Goal: Entertainment & Leisure: Consume media (video, audio)

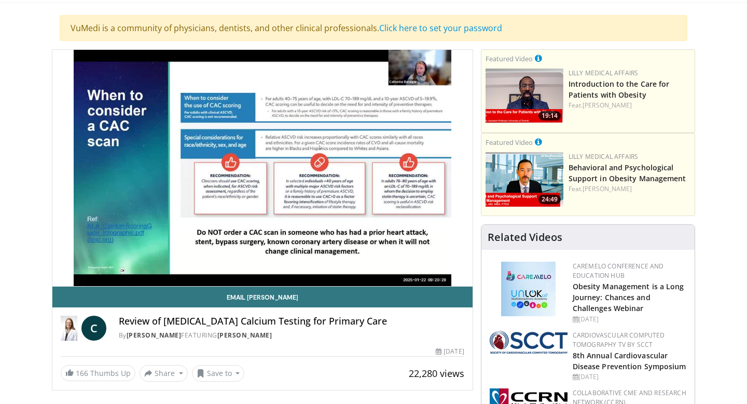
scroll to position [7, 0]
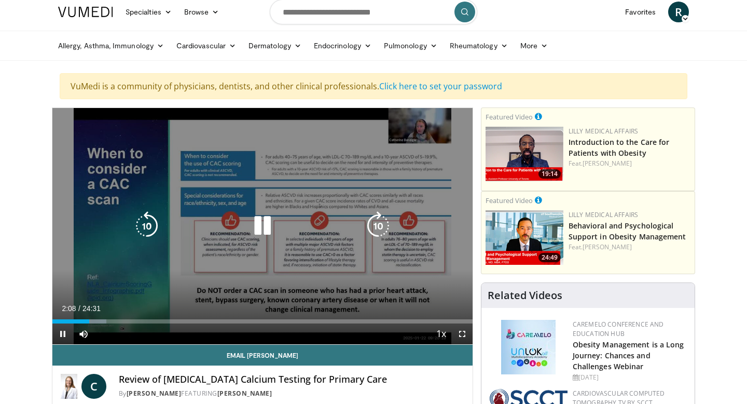
click at [143, 215] on icon "Video Player" at bounding box center [146, 225] width 29 height 29
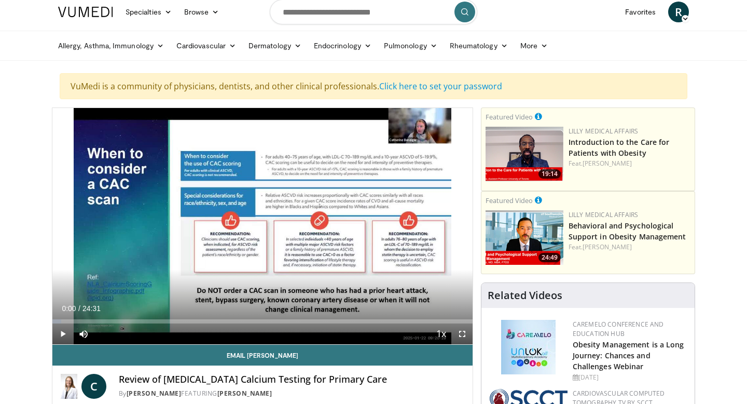
drag, startPoint x: 86, startPoint y: 319, endPoint x: 42, endPoint y: 317, distance: 43.6
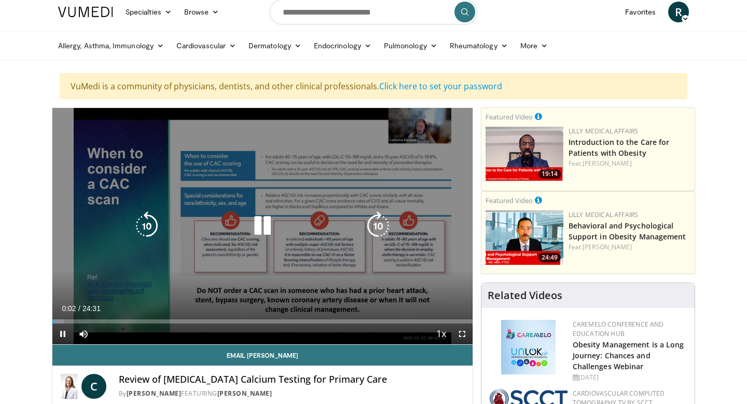
click at [381, 277] on div "10 seconds Tap to unmute" at bounding box center [262, 226] width 420 height 236
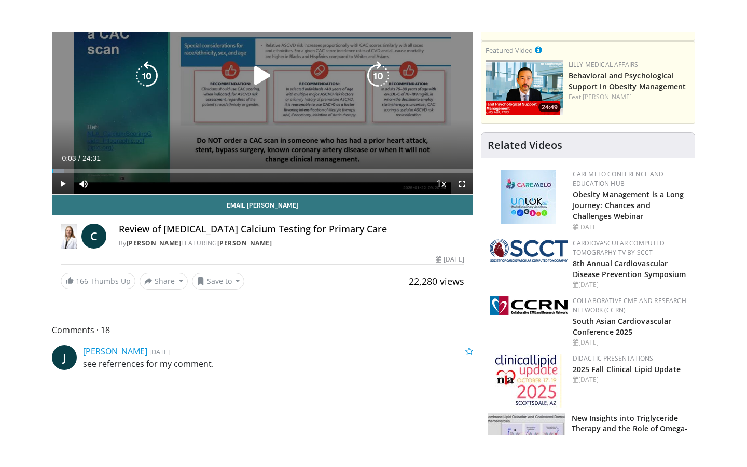
scroll to position [191, 0]
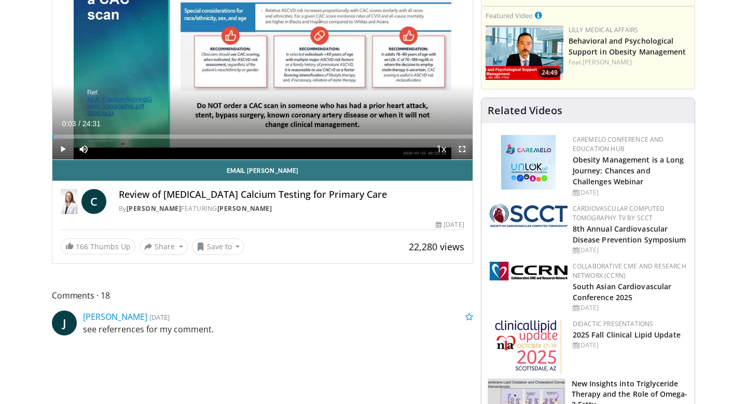
click at [464, 149] on span "Video Player" at bounding box center [462, 149] width 21 height 21
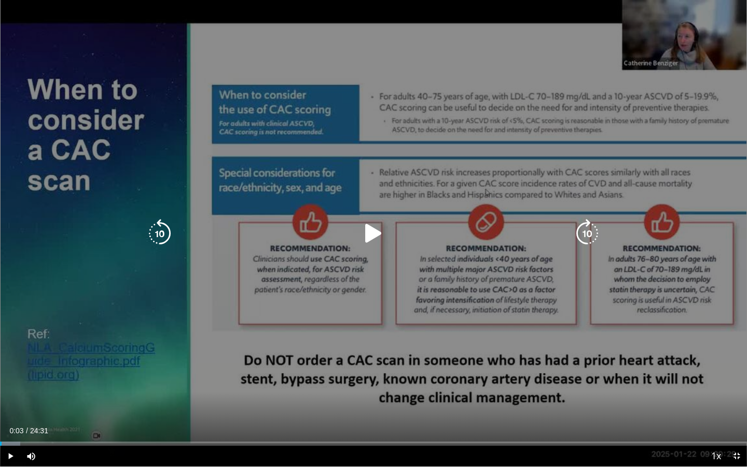
click at [699, 258] on div "10 seconds Tap to unmute" at bounding box center [373, 233] width 747 height 466
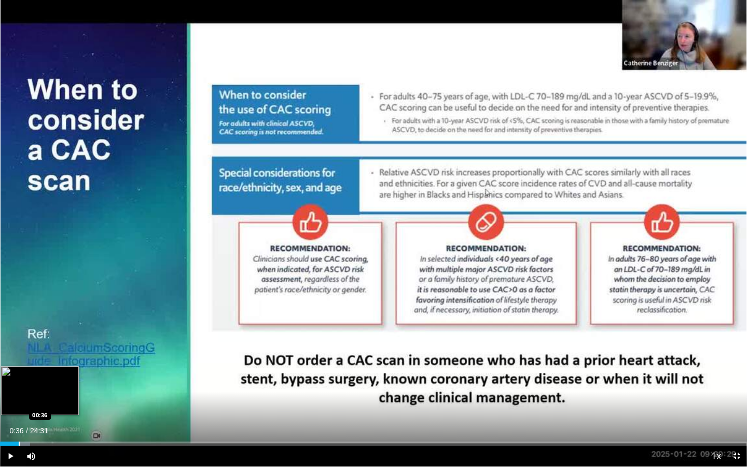
drag, startPoint x: 7, startPoint y: 442, endPoint x: 19, endPoint y: 441, distance: 12.0
click at [19, 403] on div "Loaded : 4.04% 00:36 00:36" at bounding box center [373, 441] width 747 height 10
drag, startPoint x: 19, startPoint y: 441, endPoint x: 27, endPoint y: 441, distance: 8.8
click at [27, 403] on video-js "**********" at bounding box center [373, 233] width 747 height 467
click at [26, 403] on div "Progress Bar" at bounding box center [26, 444] width 1 height 4
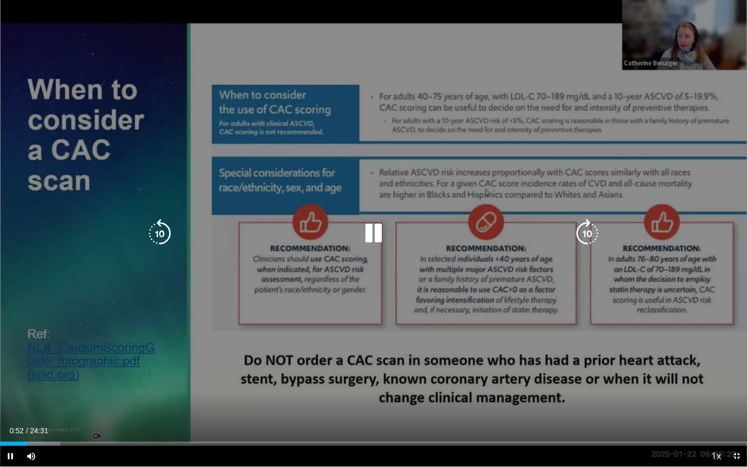
click at [36, 403] on video-js "**********" at bounding box center [373, 233] width 747 height 467
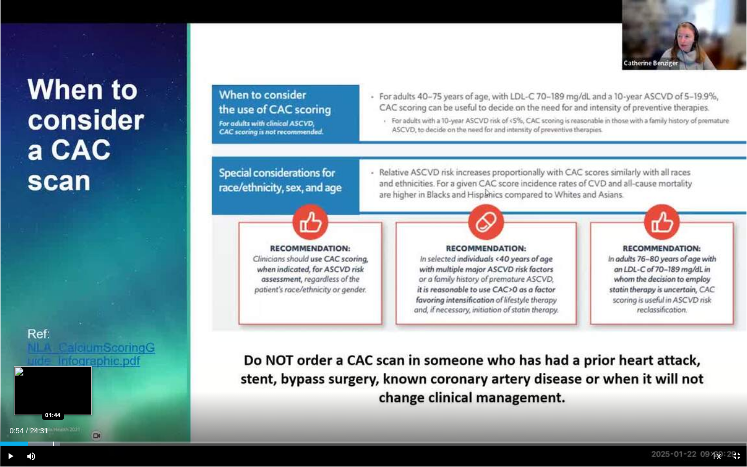
click at [53, 403] on div "Loaded : 8.09% 00:54 01:44" at bounding box center [373, 441] width 747 height 10
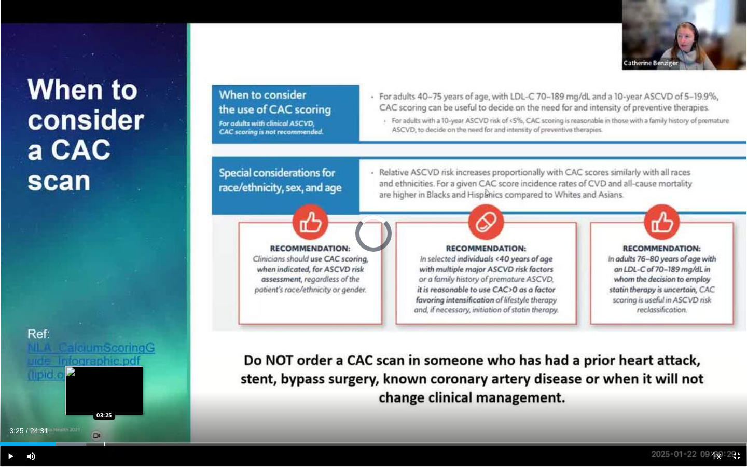
click at [104, 403] on div "Loaded : 11.56% 01:49 03:25" at bounding box center [373, 441] width 747 height 10
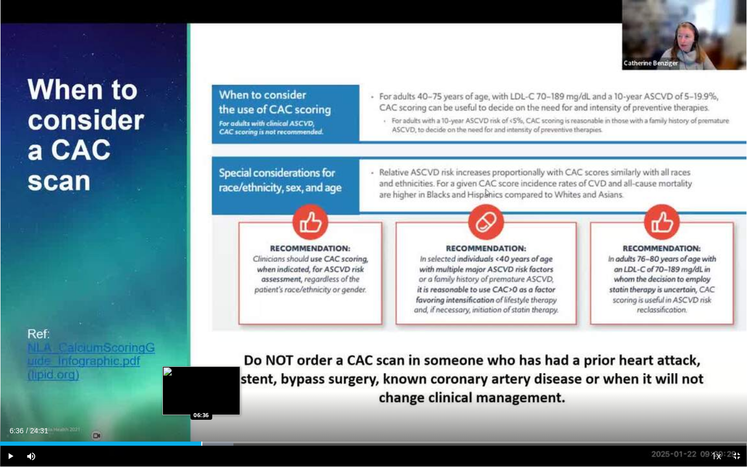
drag, startPoint x: 111, startPoint y: 442, endPoint x: 201, endPoint y: 438, distance: 89.8
click at [201, 403] on div "Loaded : 31.27% 06:36 06:36" at bounding box center [373, 441] width 747 height 10
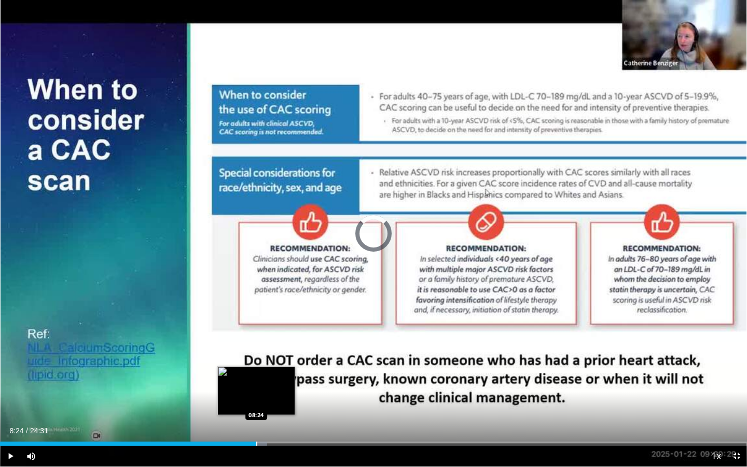
drag, startPoint x: 204, startPoint y: 439, endPoint x: 259, endPoint y: 438, distance: 55.0
click at [259, 403] on div "Loaded : 35.74% 08:22 08:24" at bounding box center [373, 441] width 747 height 10
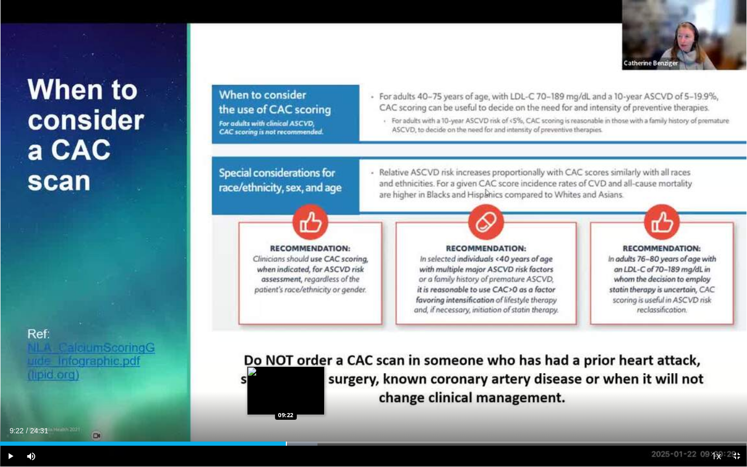
drag, startPoint x: 259, startPoint y: 440, endPoint x: 286, endPoint y: 442, distance: 27.0
click at [286, 403] on div "Loaded : 42.48% 09:22 09:22" at bounding box center [373, 441] width 747 height 10
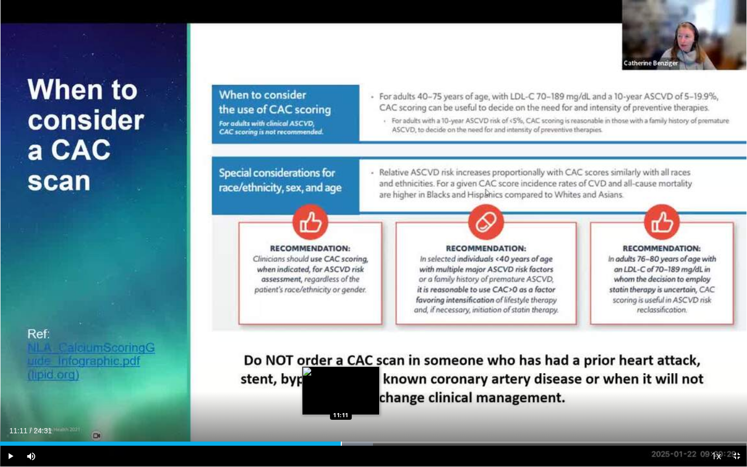
drag, startPoint x: 300, startPoint y: 444, endPoint x: 341, endPoint y: 443, distance: 40.5
click at [341, 403] on div "Progress Bar" at bounding box center [341, 444] width 1 height 4
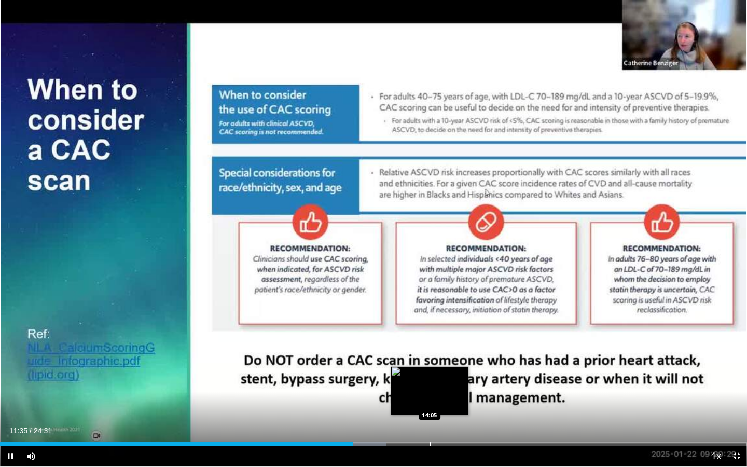
drag, startPoint x: 341, startPoint y: 445, endPoint x: 430, endPoint y: 442, distance: 88.3
click at [430, 403] on video-js "**********" at bounding box center [373, 233] width 747 height 467
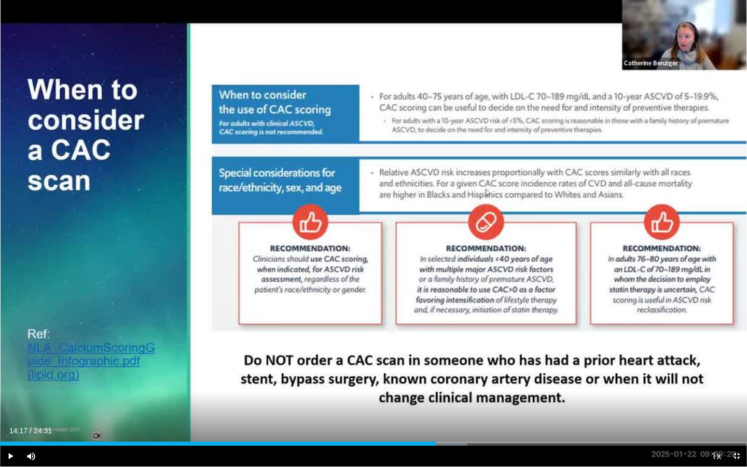
drag, startPoint x: 354, startPoint y: 442, endPoint x: 435, endPoint y: 448, distance: 80.7
click at [435, 403] on div "Current Time 14:17 / Duration 24:31 Play Skip Backward Skip Forward Mute Loaded…" at bounding box center [373, 456] width 747 height 21
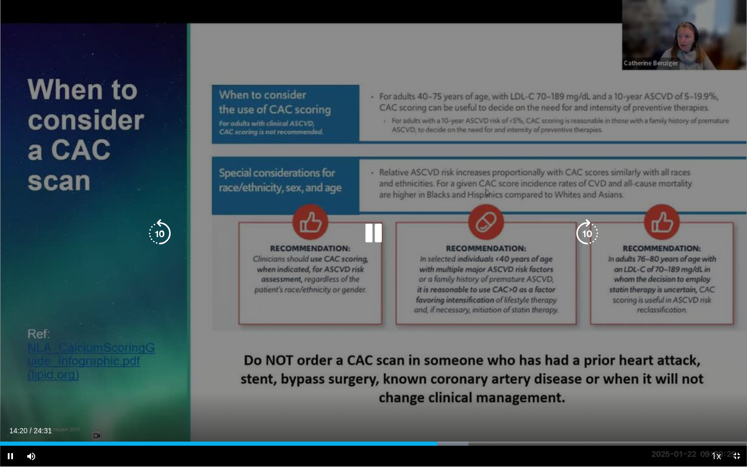
click at [109, 353] on div "10 seconds Tap to unmute" at bounding box center [373, 233] width 747 height 466
click at [331, 321] on div "10 seconds Tap to unmute" at bounding box center [373, 233] width 747 height 466
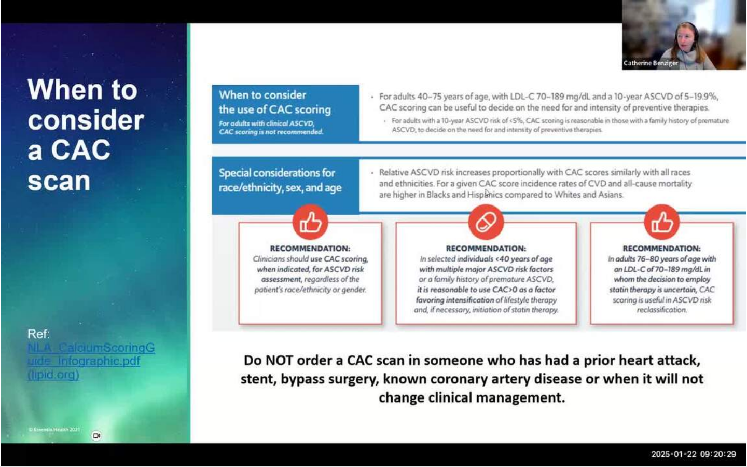
click at [734, 403] on video-js "**********" at bounding box center [373, 233] width 747 height 467
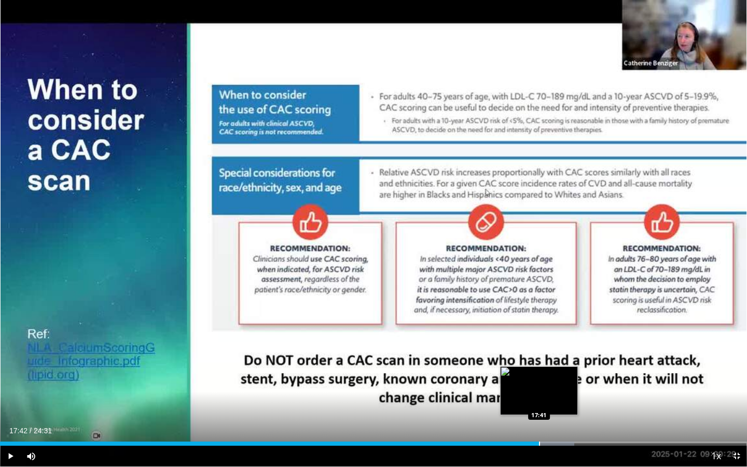
click at [539, 403] on div "Progress Bar" at bounding box center [539, 444] width 1 height 4
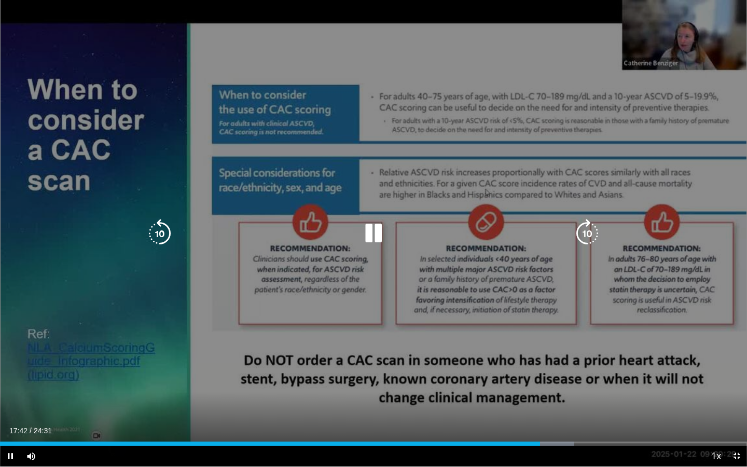
click at [368, 232] on icon "Video Player" at bounding box center [373, 233] width 29 height 29
click at [371, 241] on icon "Video Player" at bounding box center [373, 233] width 29 height 29
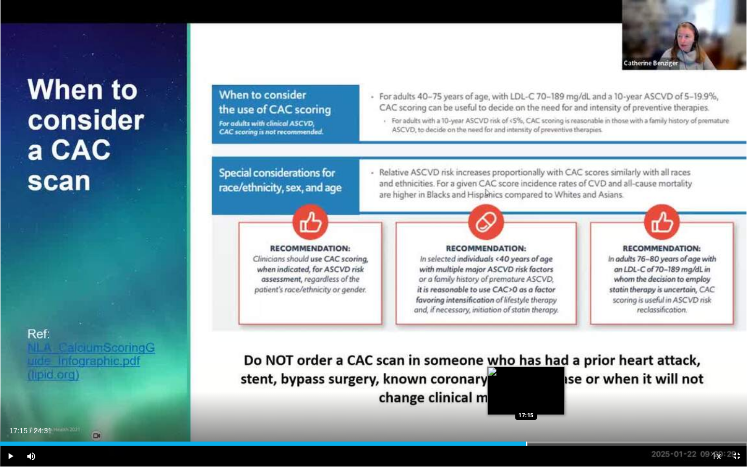
drag, startPoint x: 542, startPoint y: 445, endPoint x: 526, endPoint y: 445, distance: 16.1
click at [526, 403] on div "Progress Bar" at bounding box center [526, 444] width 1 height 4
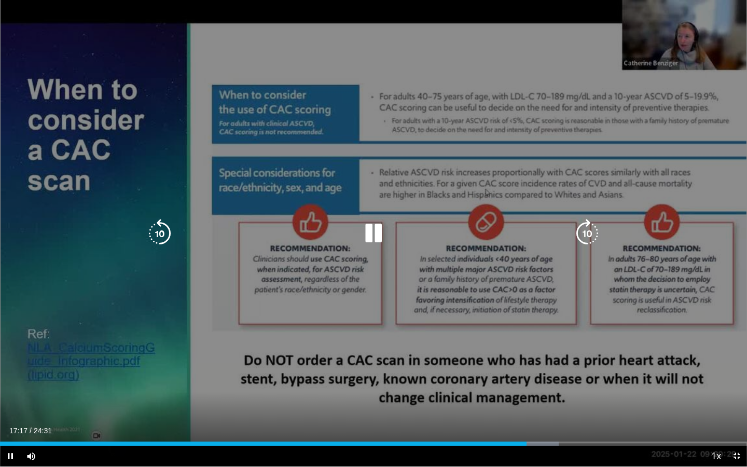
click at [367, 225] on icon "Video Player" at bounding box center [373, 233] width 29 height 29
click at [368, 228] on icon "Video Player" at bounding box center [373, 233] width 29 height 29
click at [492, 283] on div "10 seconds Tap to unmute" at bounding box center [373, 233] width 747 height 466
click at [375, 227] on icon "Video Player" at bounding box center [373, 233] width 29 height 29
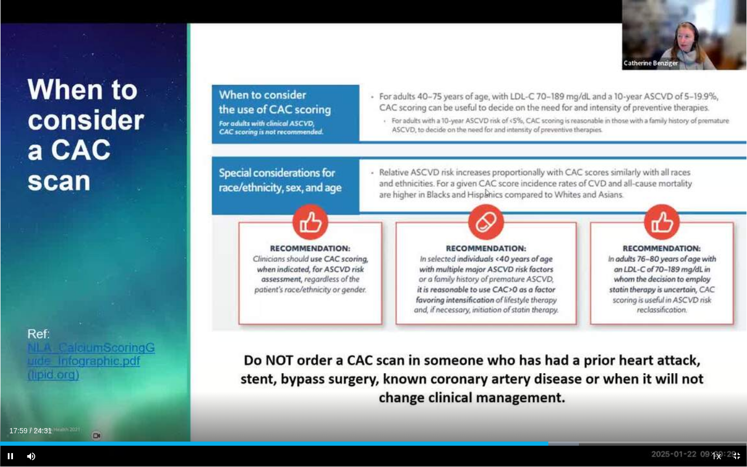
click at [546, 403] on div "Current Time 17:59 / Duration 24:31 Pause Skip Backward Skip Forward Mute Loade…" at bounding box center [373, 456] width 747 height 21
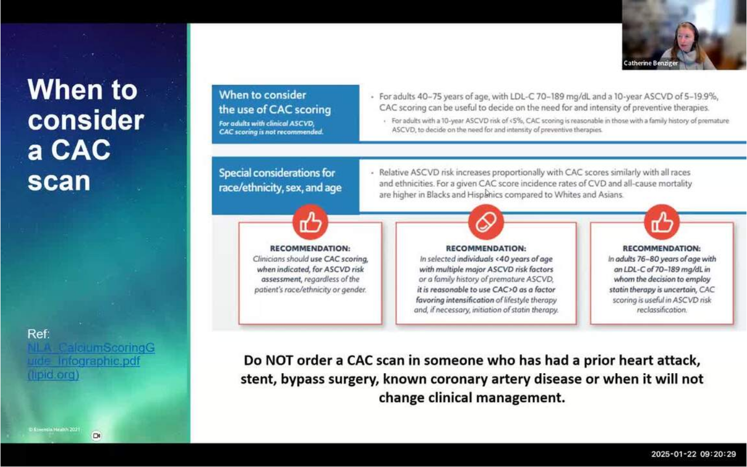
click at [546, 403] on div "10 seconds Tap to unmute" at bounding box center [373, 233] width 747 height 466
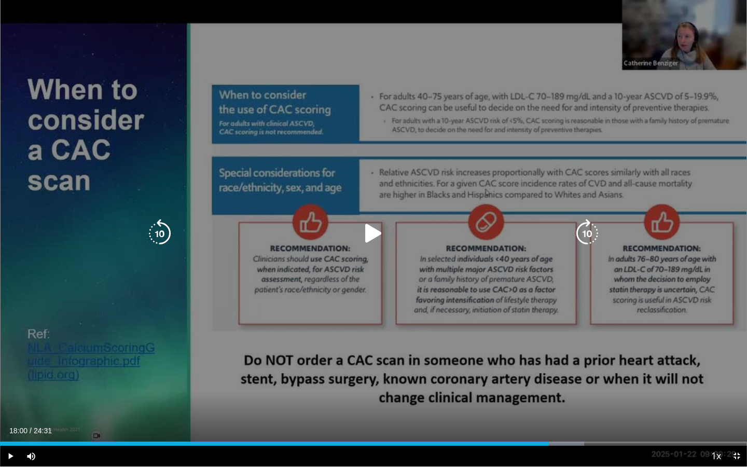
click at [556, 400] on div "10 seconds Tap to unmute" at bounding box center [373, 233] width 747 height 466
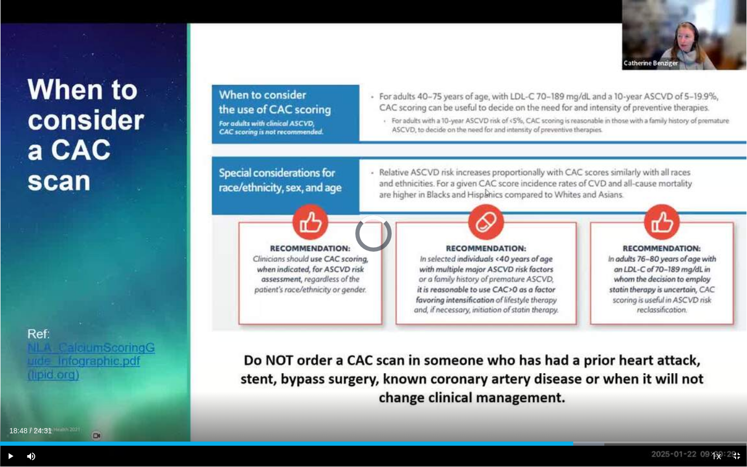
click at [575, 403] on div "Progress Bar" at bounding box center [574, 444] width 1 height 4
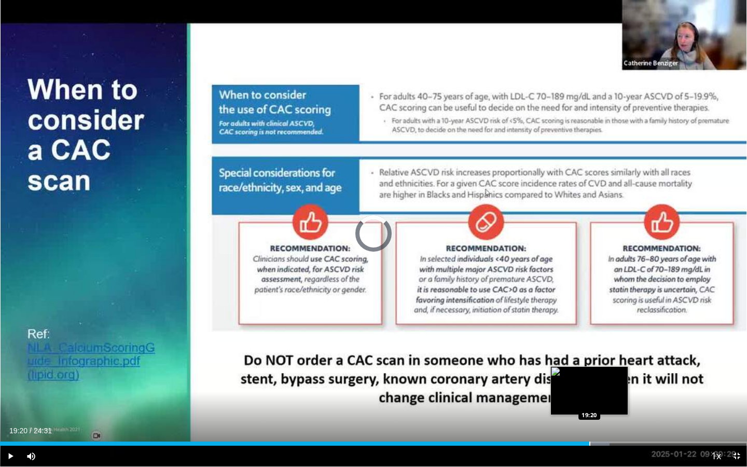
drag, startPoint x: 578, startPoint y: 444, endPoint x: 589, endPoint y: 445, distance: 10.4
click at [589, 403] on div "Progress Bar" at bounding box center [589, 444] width 1 height 4
click at [589, 403] on video-js "**********" at bounding box center [373, 233] width 747 height 467
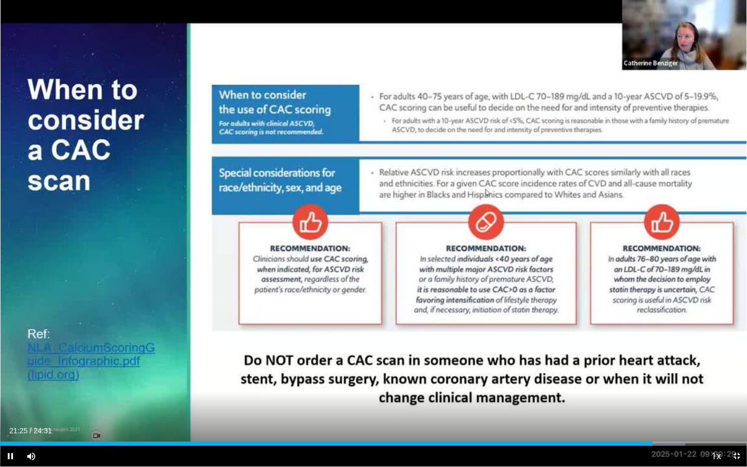
drag, startPoint x: 646, startPoint y: 445, endPoint x: 625, endPoint y: 444, distance: 21.3
click at [625, 403] on video-js "**********" at bounding box center [373, 233] width 747 height 467
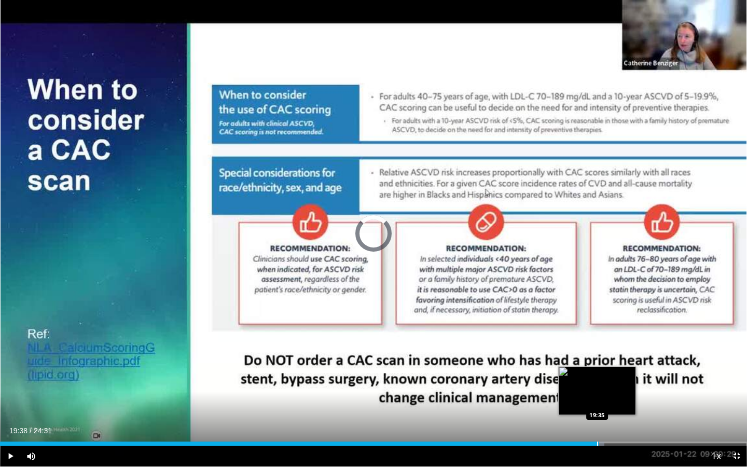
drag, startPoint x: 655, startPoint y: 444, endPoint x: 597, endPoint y: 439, distance: 58.8
click at [596, 403] on div "Loaded : 80.90% 19:40 19:35" at bounding box center [373, 441] width 747 height 10
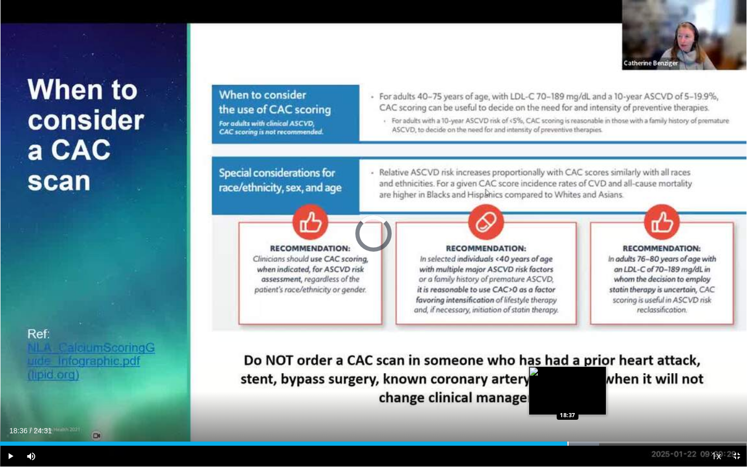
drag, startPoint x: 609, startPoint y: 445, endPoint x: 568, endPoint y: 444, distance: 41.5
click at [568, 403] on div "Progress Bar" at bounding box center [568, 444] width 1 height 4
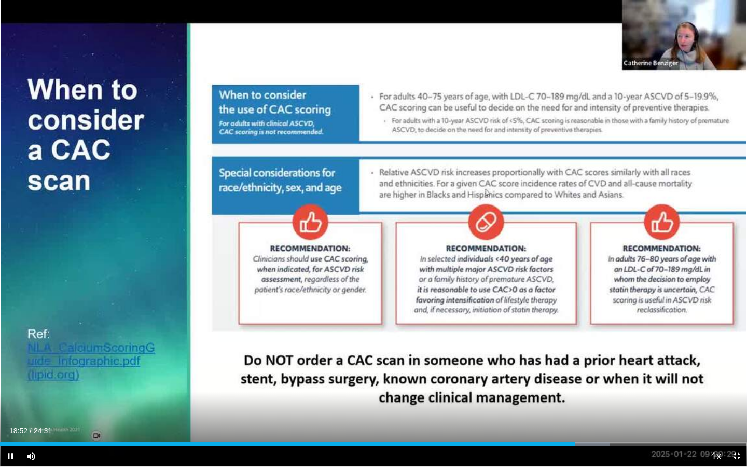
drag, startPoint x: 573, startPoint y: 444, endPoint x: 513, endPoint y: 443, distance: 59.7
click at [513, 403] on video-js "**********" at bounding box center [373, 233] width 747 height 467
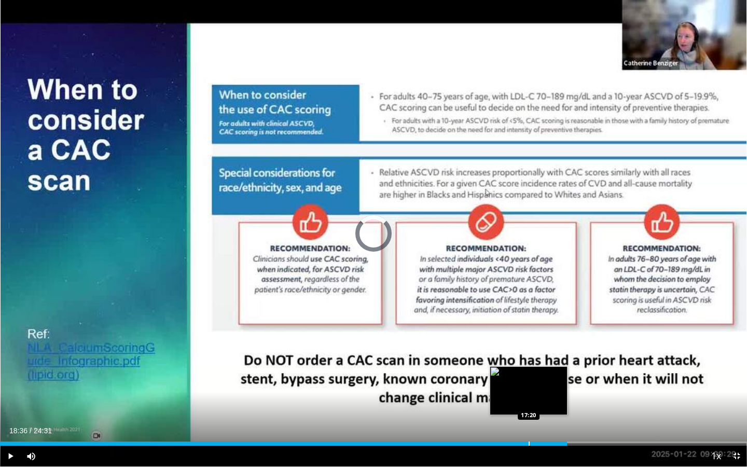
drag, startPoint x: 580, startPoint y: 442, endPoint x: 507, endPoint y: 442, distance: 72.6
click at [507, 403] on div "Loaded : 72.74% 17:43 17:20" at bounding box center [373, 444] width 747 height 4
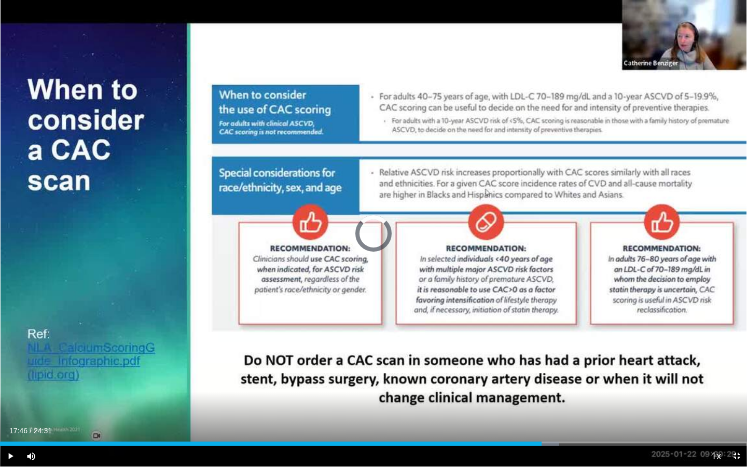
drag, startPoint x: 527, startPoint y: 443, endPoint x: 564, endPoint y: 448, distance: 37.7
click at [564, 403] on div "Current Time 17:46 / Duration 24:31 Play Skip Backward Skip Forward Mute Loaded…" at bounding box center [373, 456] width 747 height 21
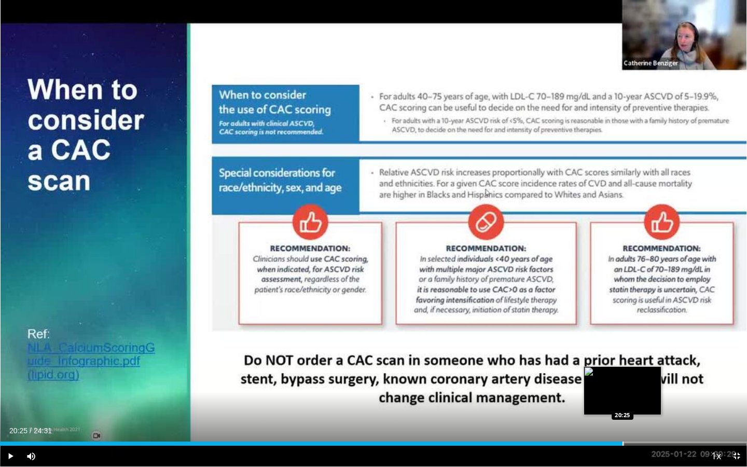
drag, startPoint x: 565, startPoint y: 444, endPoint x: 623, endPoint y: 444, distance: 57.6
click at [623, 403] on div "Progress Bar" at bounding box center [623, 444] width 1 height 4
drag, startPoint x: 623, startPoint y: 444, endPoint x: 637, endPoint y: 444, distance: 14.5
click at [638, 403] on div "Progress Bar" at bounding box center [638, 444] width 1 height 4
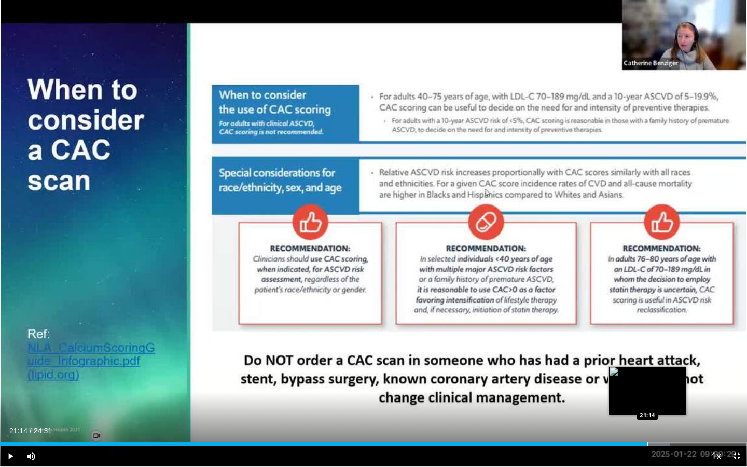
drag, startPoint x: 637, startPoint y: 444, endPoint x: 647, endPoint y: 444, distance: 10.4
click at [647, 403] on div "Progress Bar" at bounding box center [647, 444] width 1 height 4
drag, startPoint x: 647, startPoint y: 444, endPoint x: 658, endPoint y: 444, distance: 10.9
click at [653, 403] on div "Progress Bar" at bounding box center [652, 444] width 1 height 4
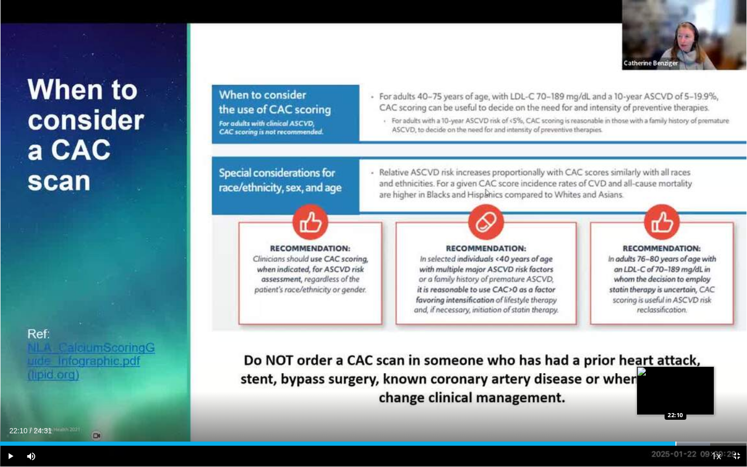
drag, startPoint x: 658, startPoint y: 444, endPoint x: 675, endPoint y: 445, distance: 16.6
click at [676, 403] on div "Progress Bar" at bounding box center [676, 444] width 1 height 4
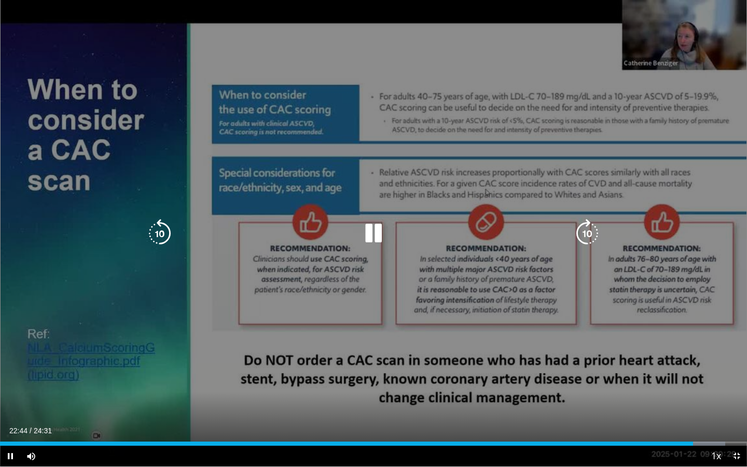
click at [681, 403] on div "10 seconds Tap to unmute" at bounding box center [373, 233] width 747 height 466
click at [680, 403] on div "10 seconds Tap to unmute" at bounding box center [373, 233] width 747 height 466
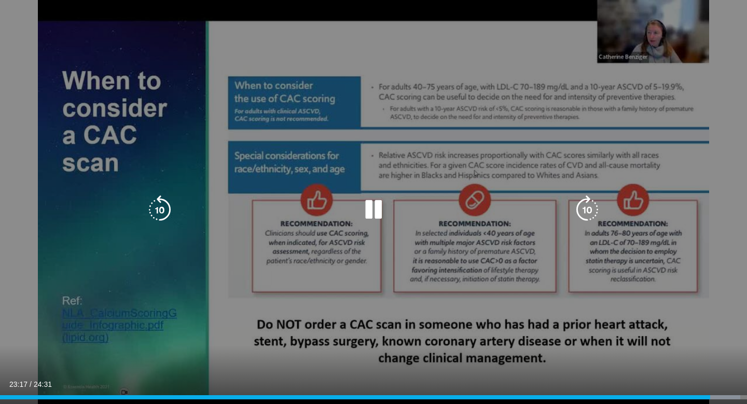
scroll to position [0, 0]
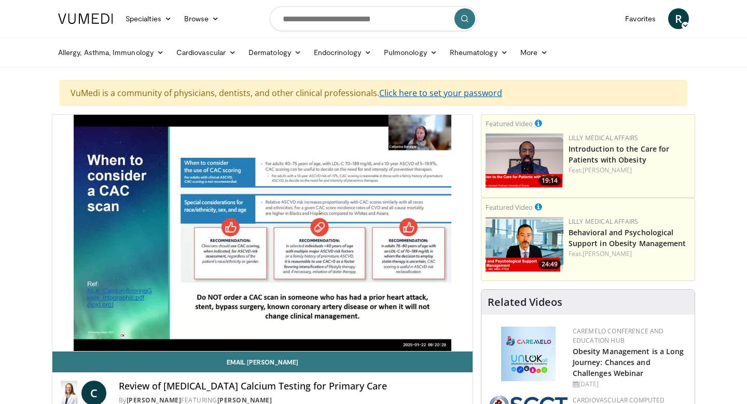
click at [459, 94] on link "Click here to set your password" at bounding box center [440, 92] width 123 height 11
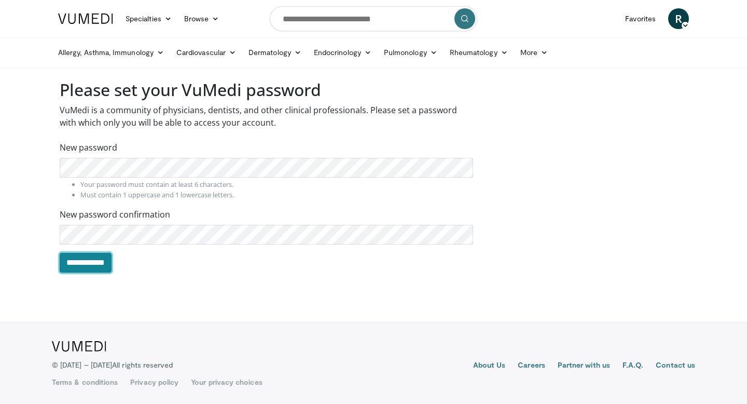
click at [85, 264] on input "**********" at bounding box center [86, 263] width 52 height 20
